Goal: Information Seeking & Learning: Understand process/instructions

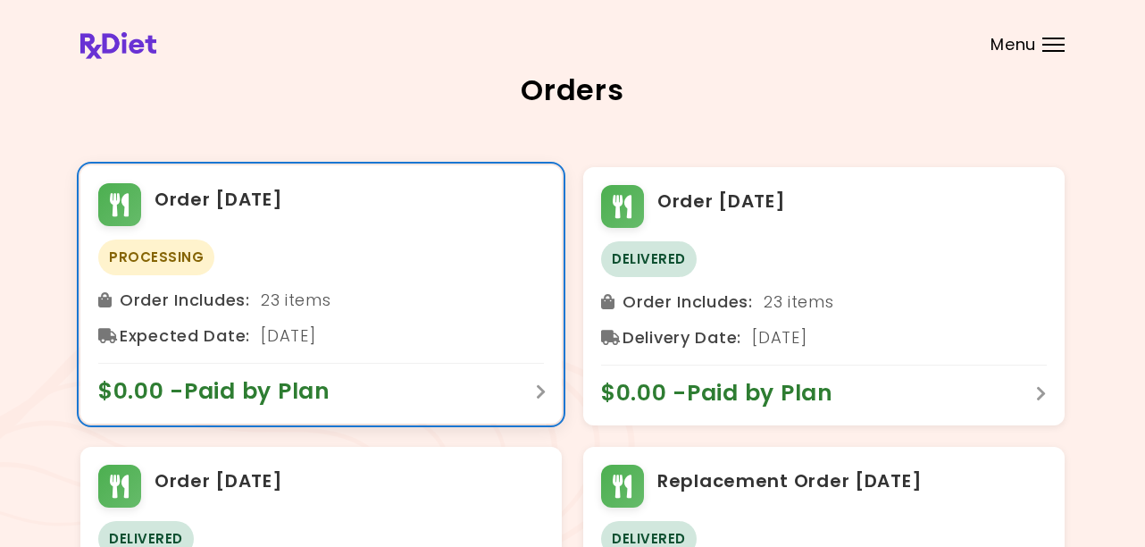
click at [317, 394] on span "$0.00 - Paid by Plan" at bounding box center [223, 391] width 250 height 29
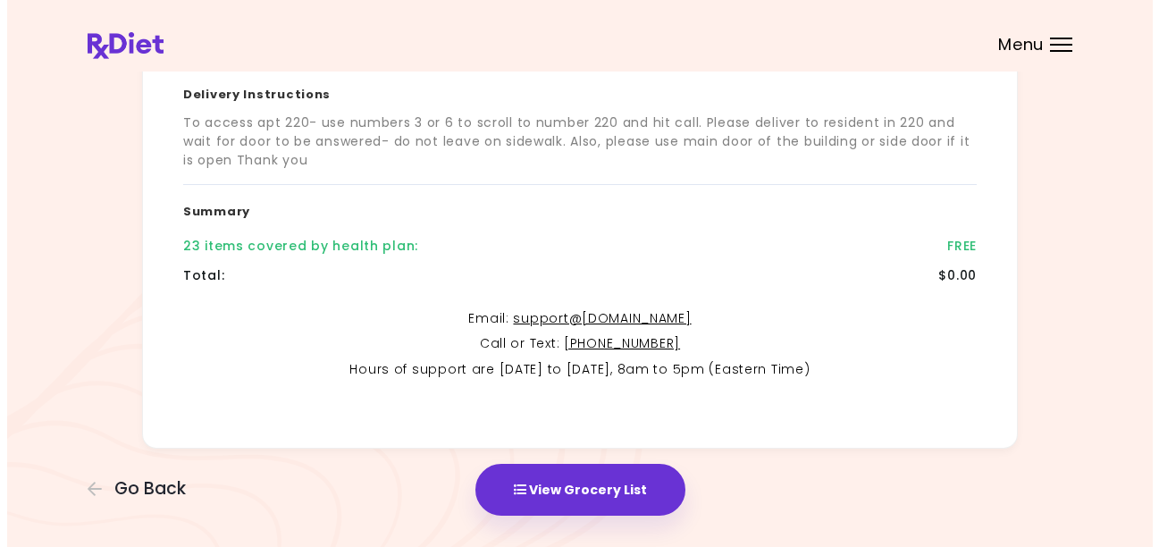
scroll to position [443, 0]
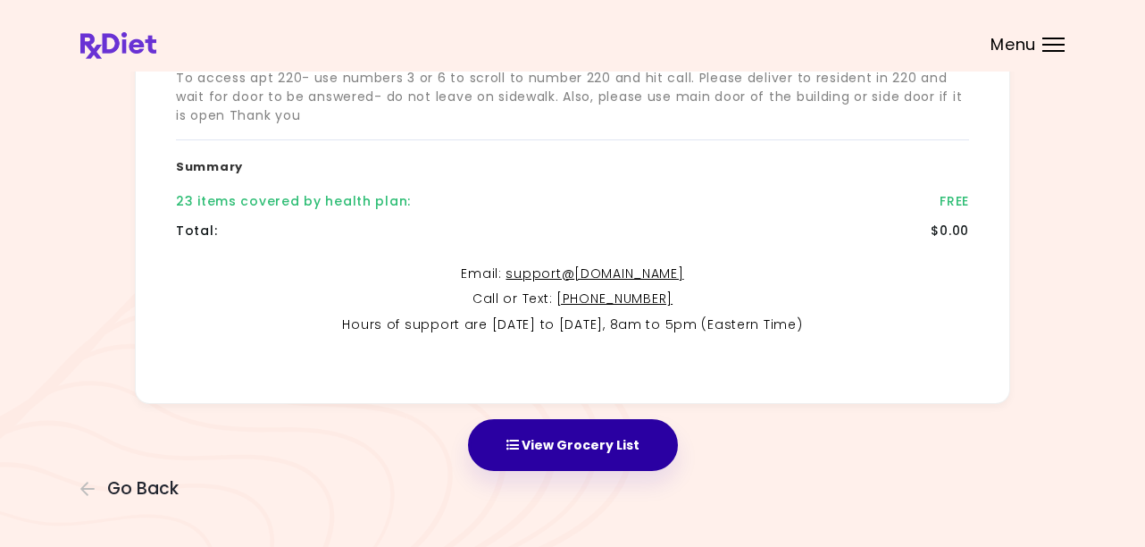
click at [583, 452] on button "View Grocery List" at bounding box center [573, 445] width 210 height 52
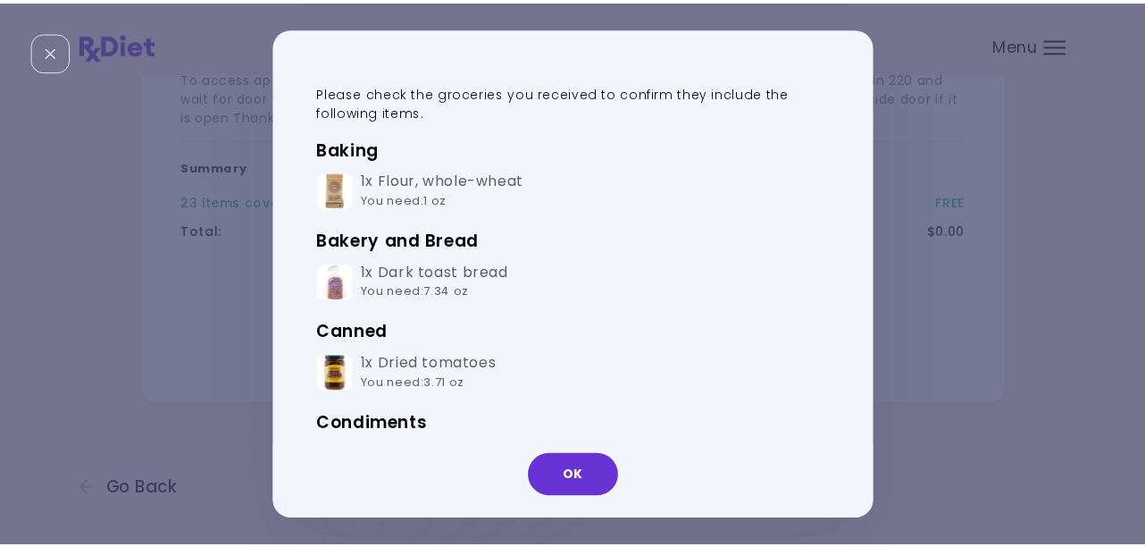
scroll to position [0, 0]
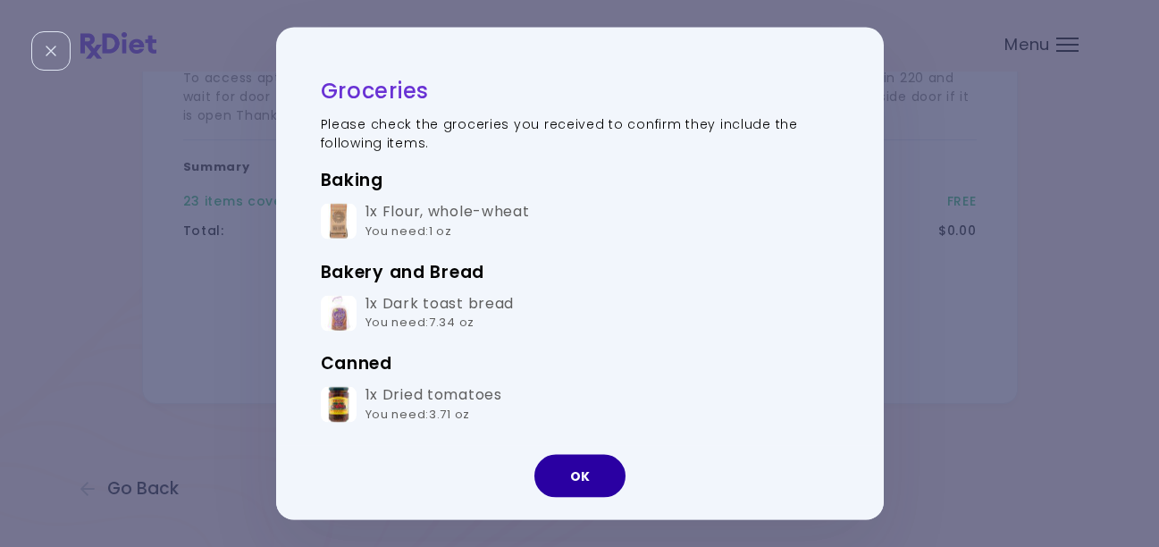
click at [578, 482] on button "OK" at bounding box center [579, 475] width 91 height 43
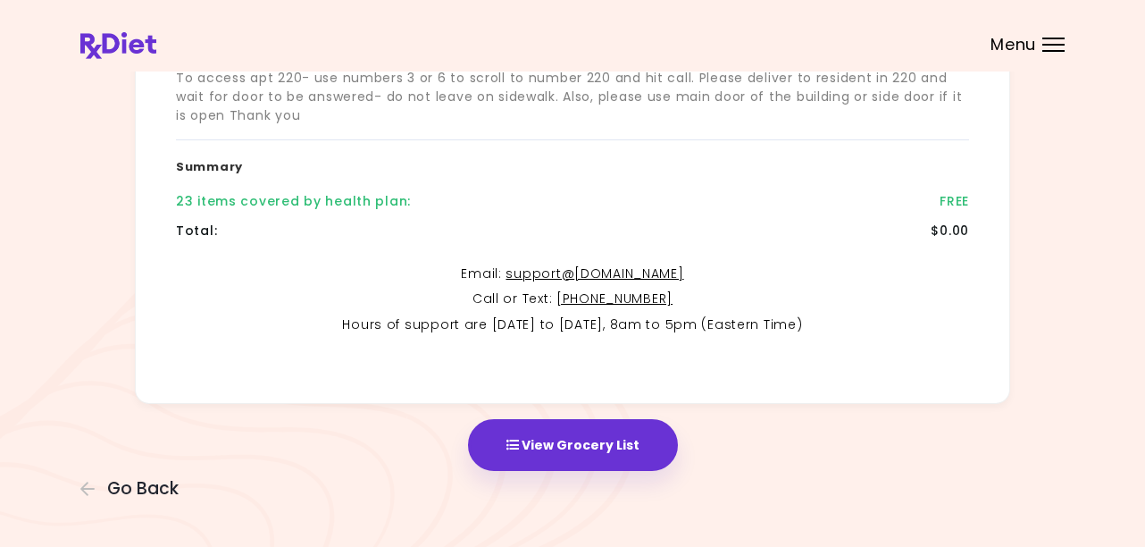
click at [1018, 47] on span "Menu" at bounding box center [1014, 45] width 46 height 16
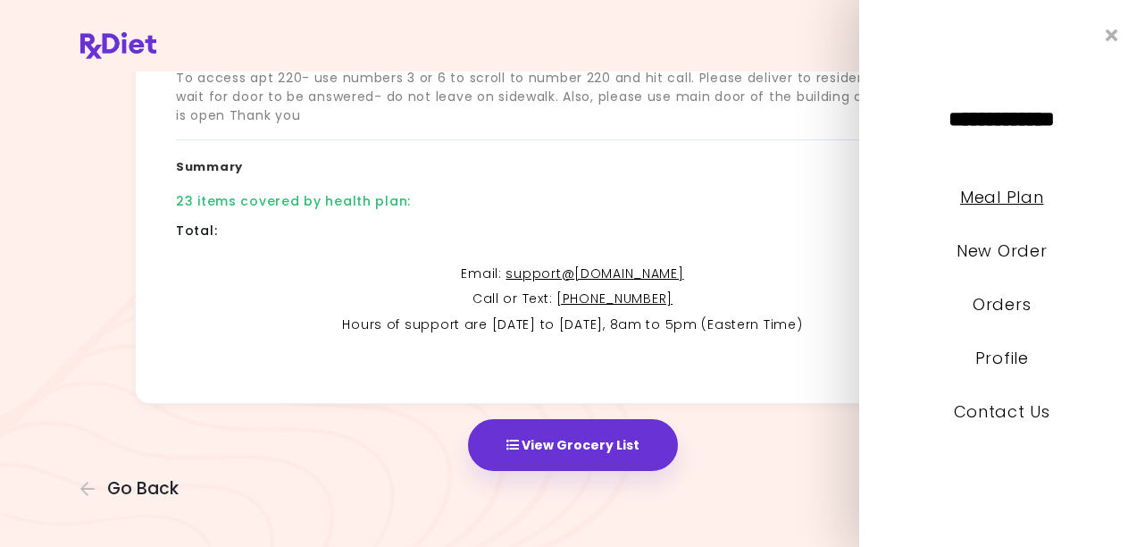
click at [985, 199] on link "Meal Plan" at bounding box center [1002, 197] width 83 height 22
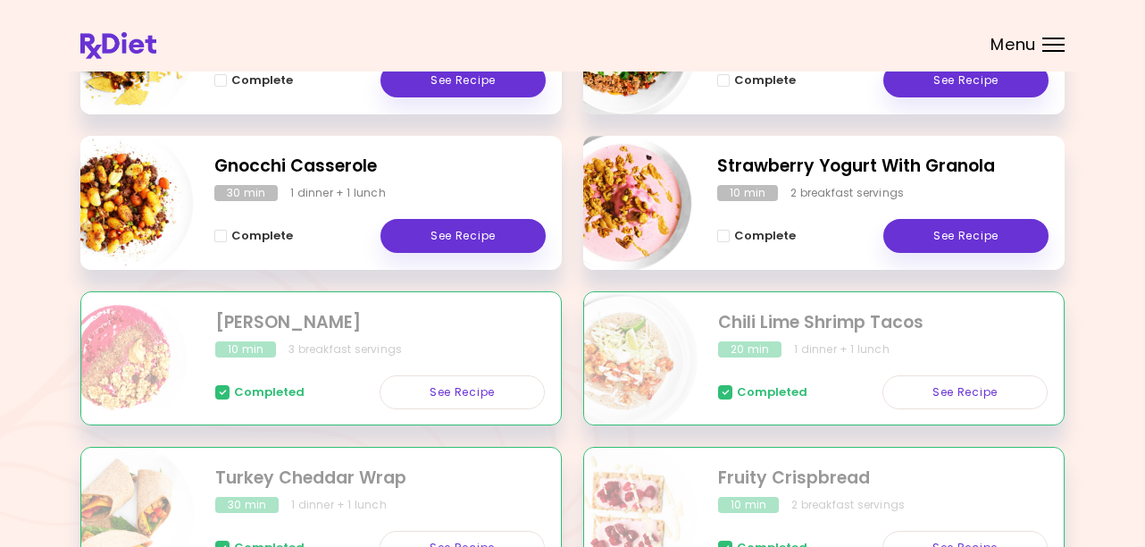
scroll to position [536, 0]
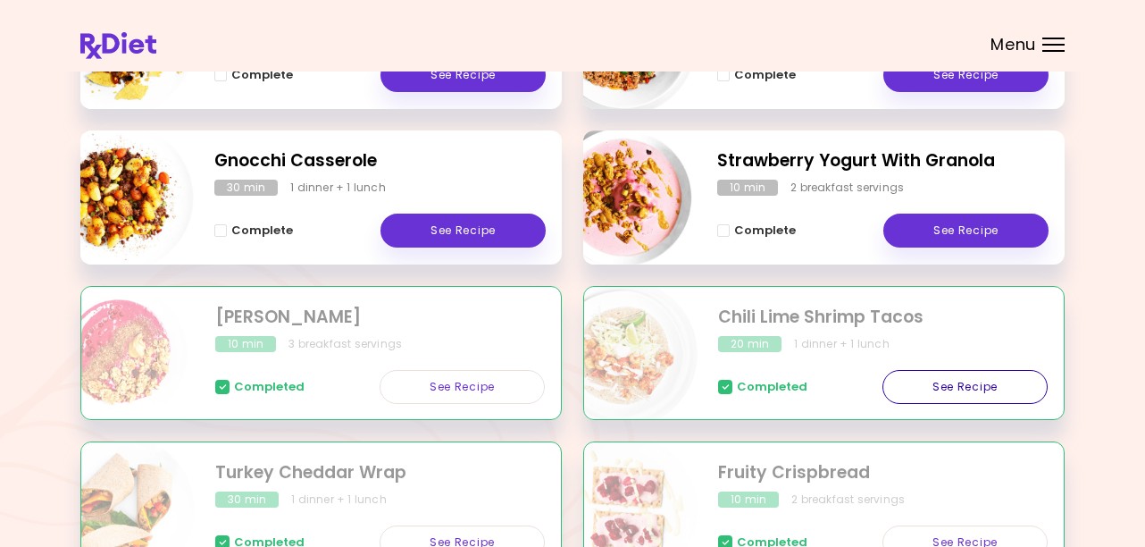
click at [977, 394] on link "See Recipe" at bounding box center [965, 387] width 165 height 34
